Goal: Information Seeking & Learning: Learn about a topic

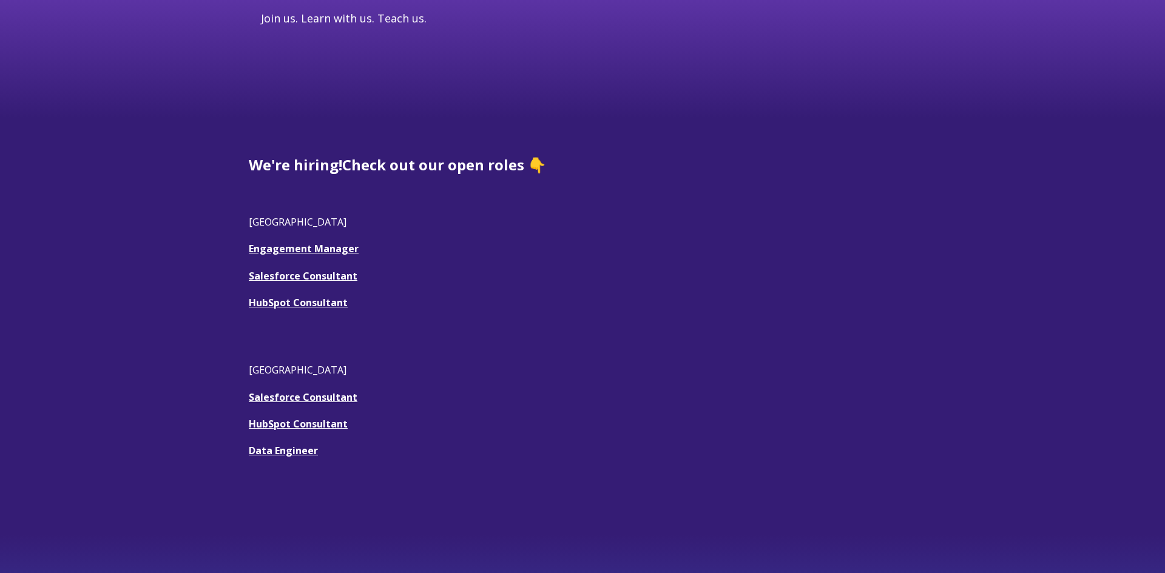
scroll to position [233, 0]
click at [322, 300] on link "HubSpot Consultant" at bounding box center [298, 301] width 99 height 13
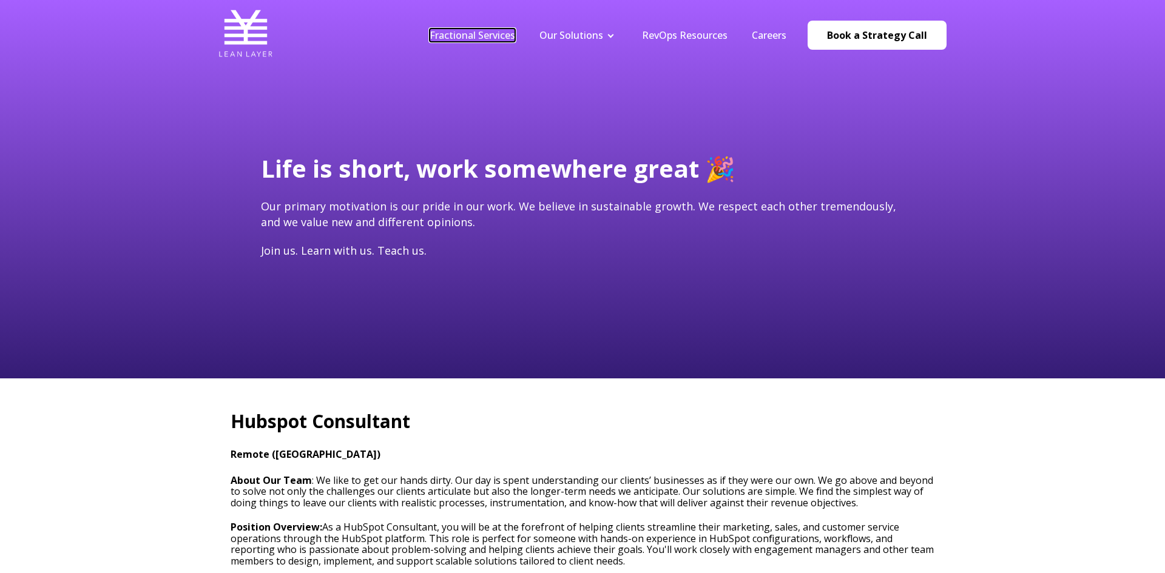
click at [482, 38] on link "Fractional Services" at bounding box center [473, 35] width 86 height 13
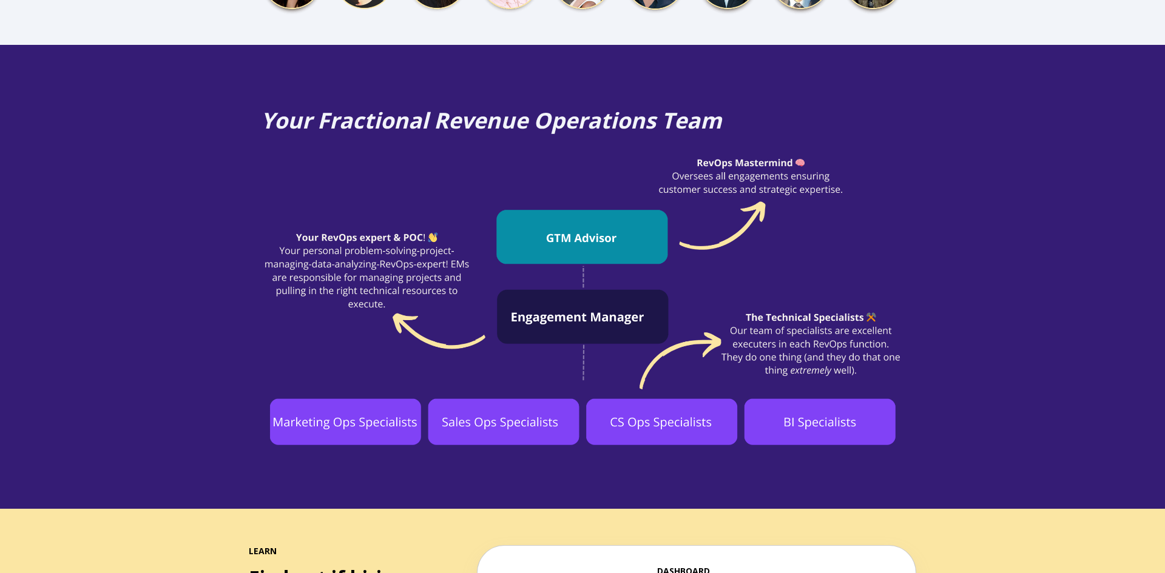
scroll to position [851, 0]
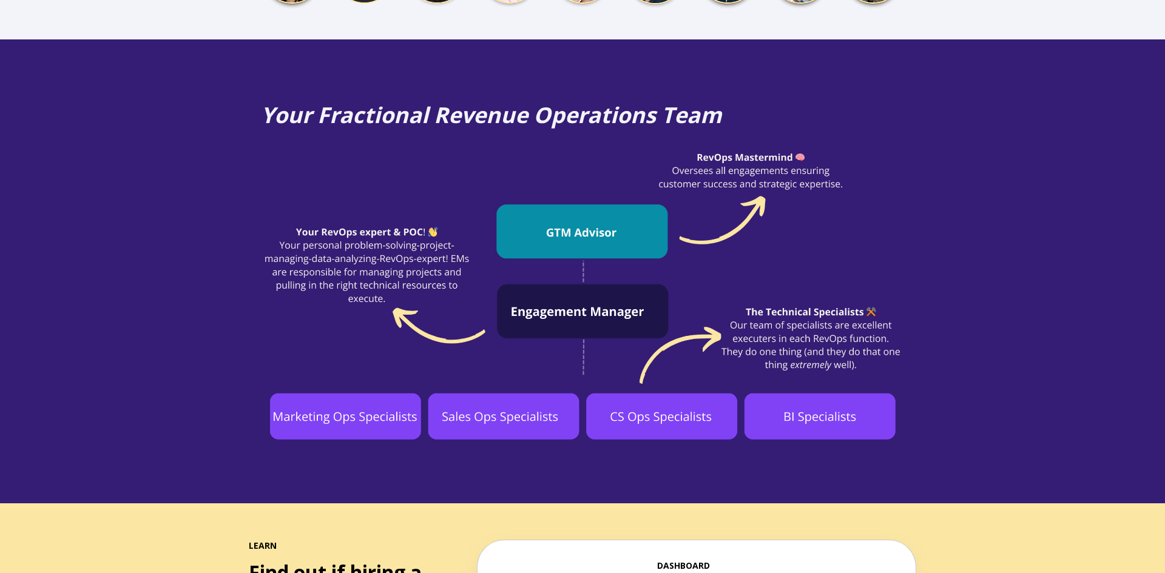
click at [334, 382] on img at bounding box center [582, 294] width 643 height 291
click at [509, 406] on img at bounding box center [582, 294] width 643 height 291
click at [504, 404] on img at bounding box center [582, 294] width 643 height 291
click at [675, 376] on img at bounding box center [582, 294] width 643 height 291
click at [837, 369] on img at bounding box center [582, 294] width 643 height 291
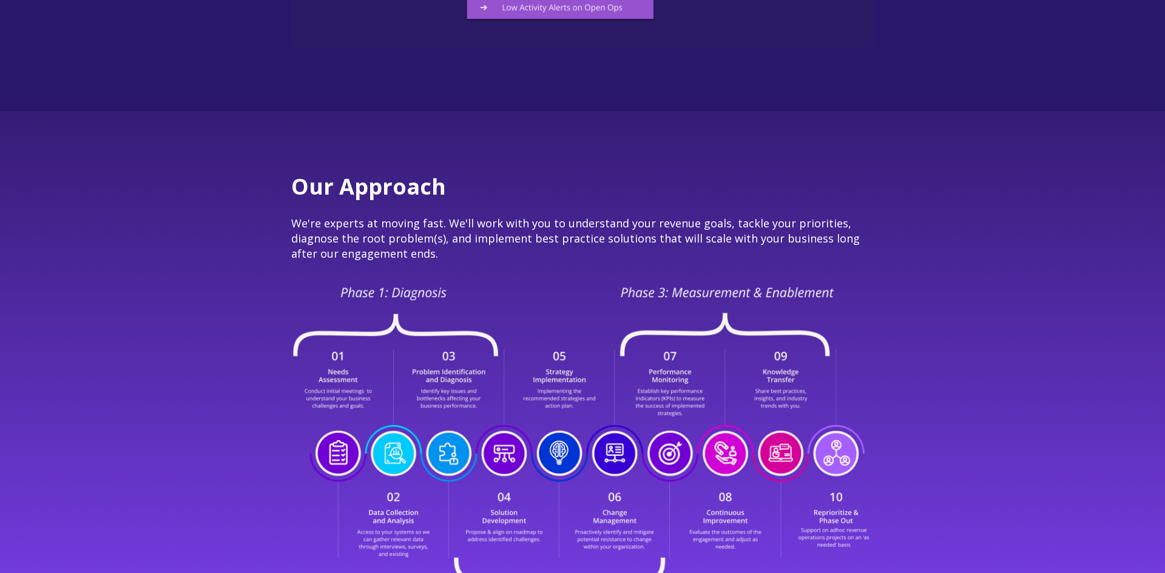
scroll to position [2099, 0]
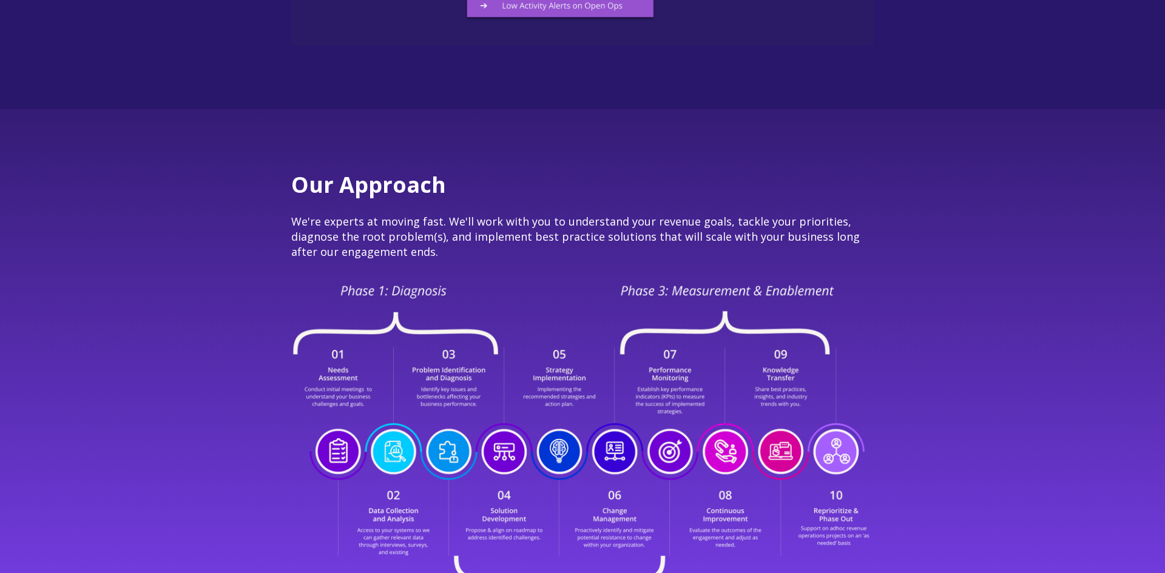
click at [586, 232] on div "Our Approach We're experts at moving fast. We'll work with you to understand yo…" at bounding box center [582, 400] width 607 height 460
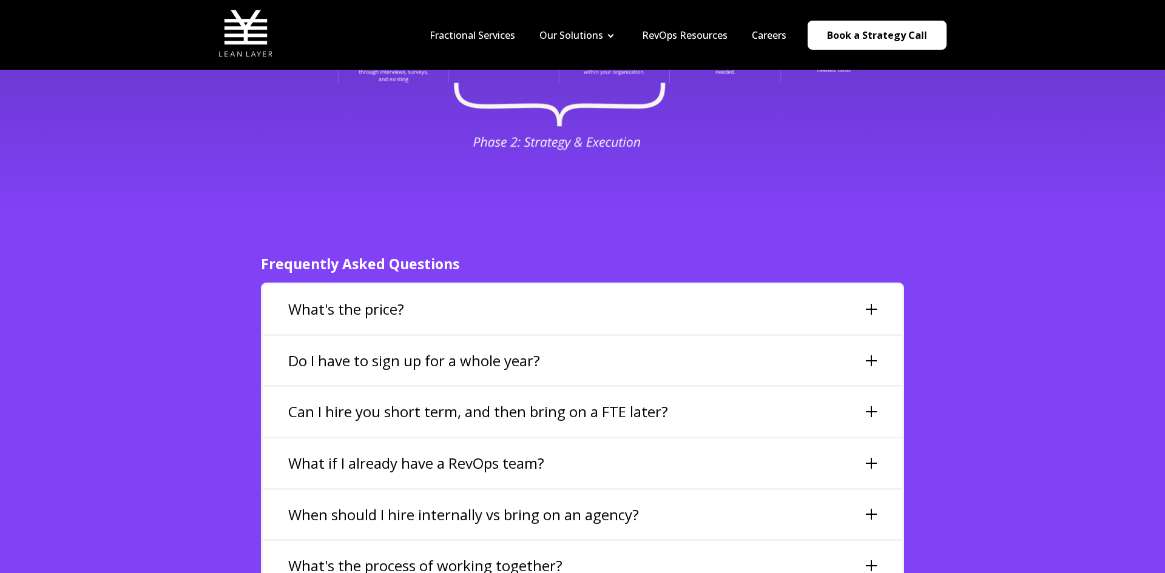
scroll to position [2448, 0]
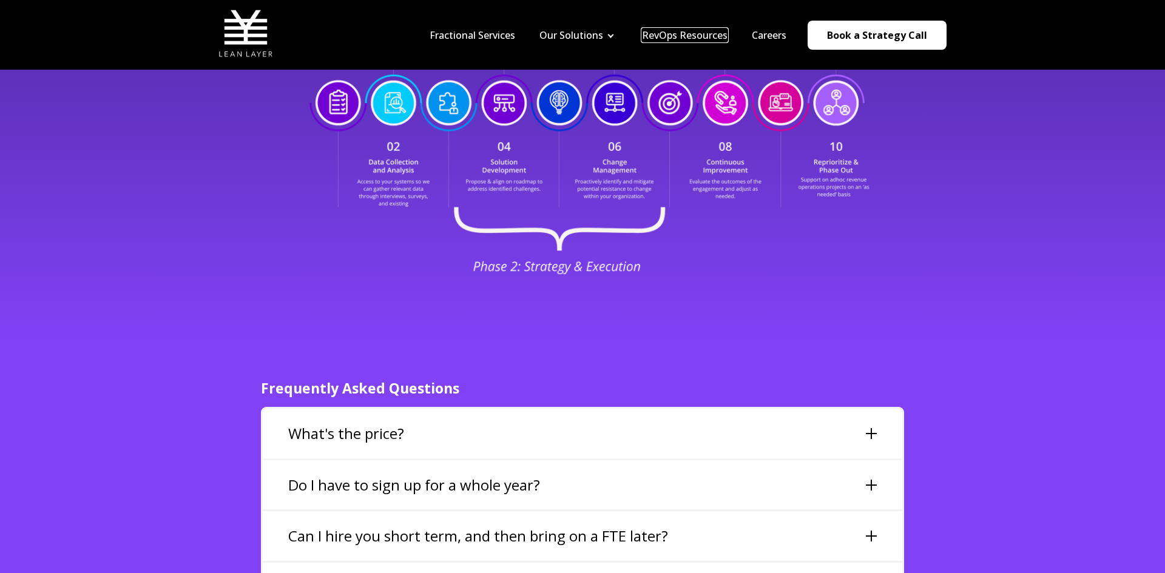
click at [708, 37] on link "RevOps Resources" at bounding box center [685, 35] width 86 height 13
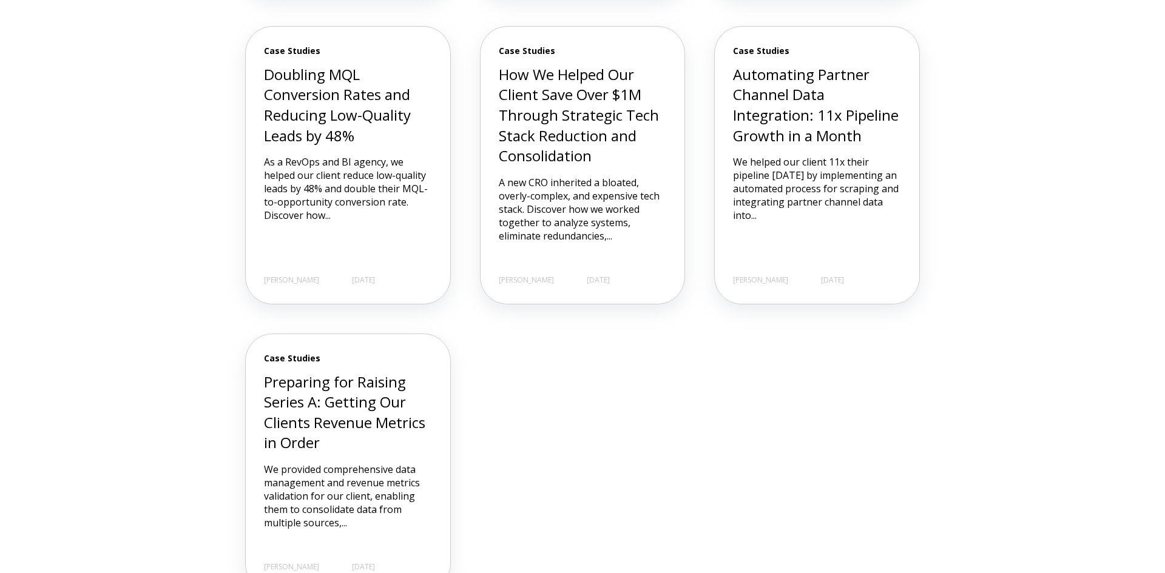
scroll to position [1053, 0]
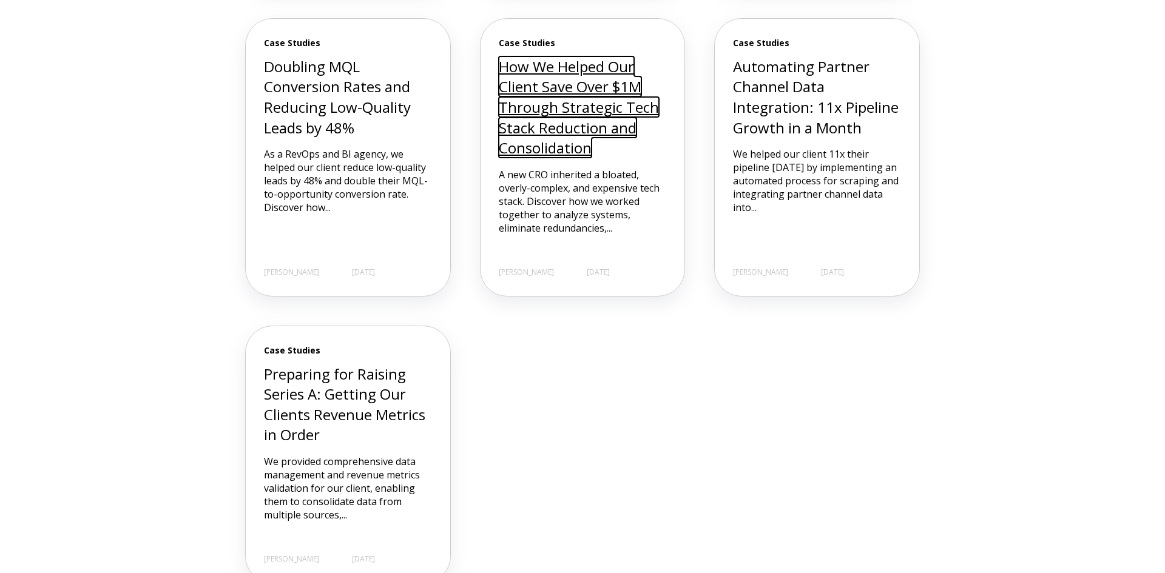
click at [574, 122] on link "How We Helped Our Client Save Over $1M Through Strategic Tech Stack Reduction a…" at bounding box center [579, 106] width 160 height 101
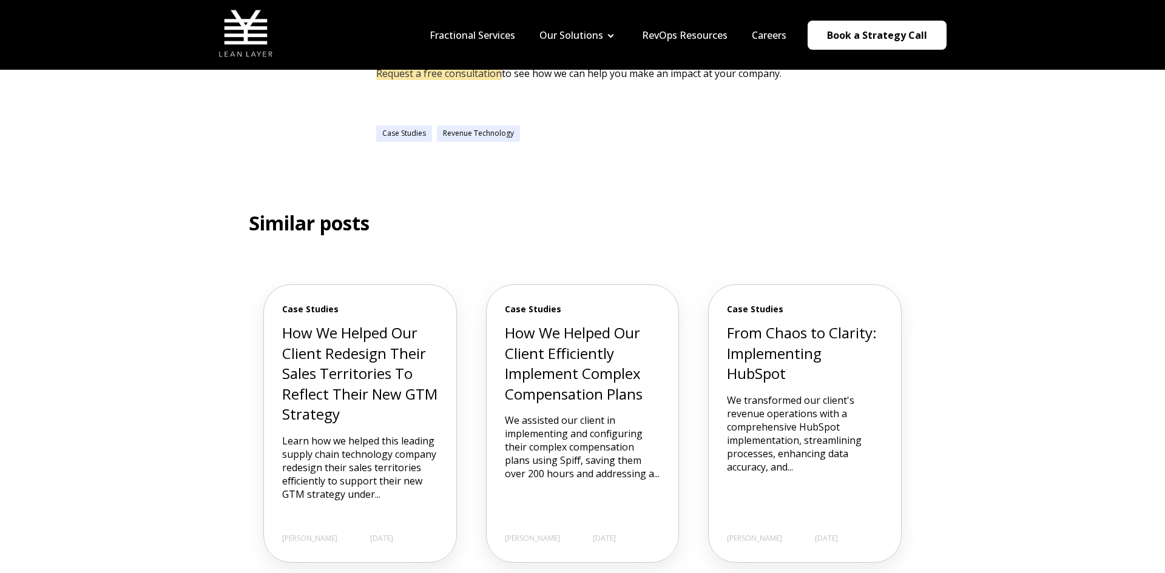
scroll to position [1932, 0]
